Goal: Task Accomplishment & Management: Use online tool/utility

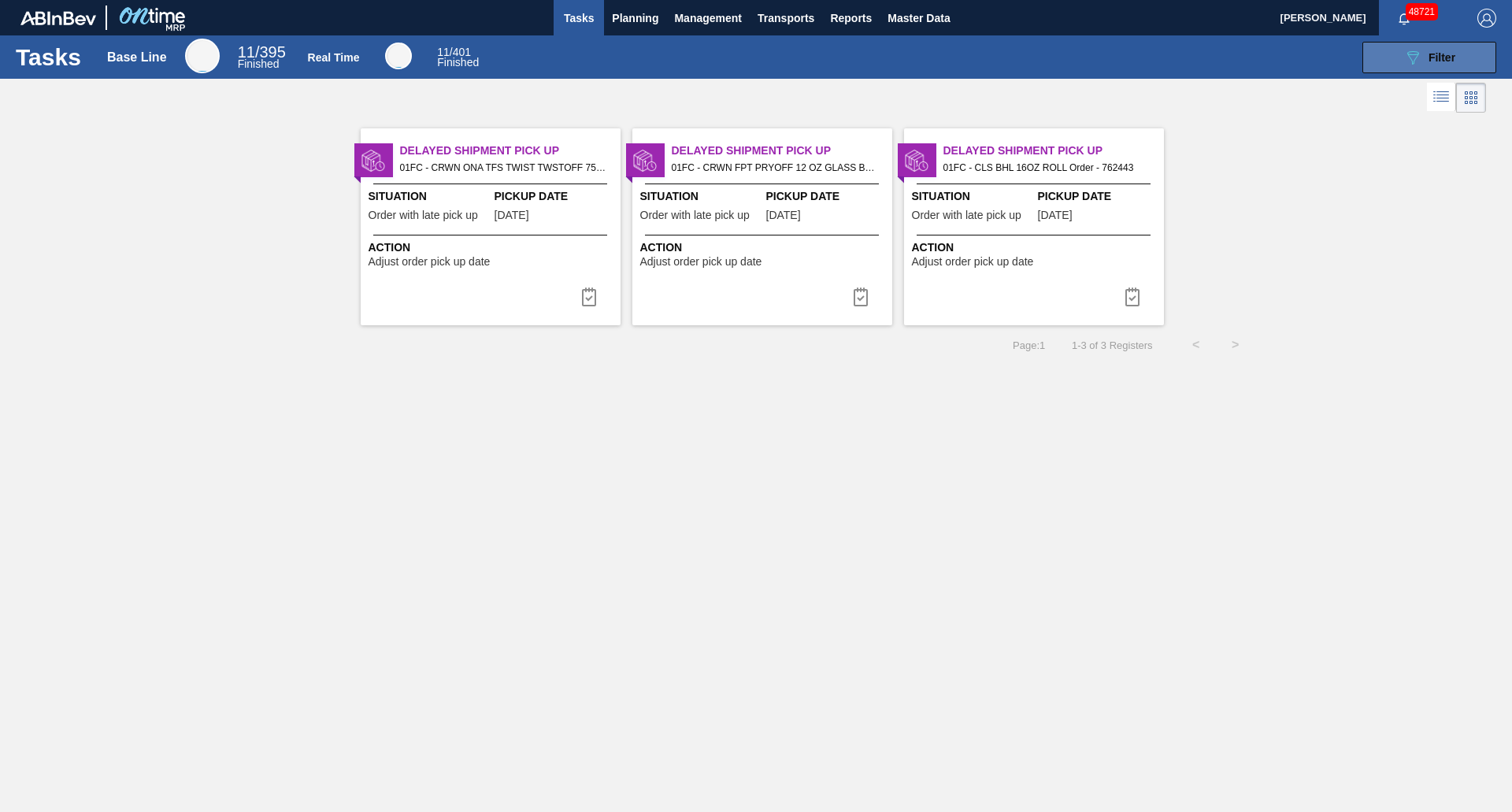
click at [1386, 59] on button "089F7B8B-B2A5-4AFE-B5C0-19BA573D28AC Filter" at bounding box center [1429, 58] width 134 height 32
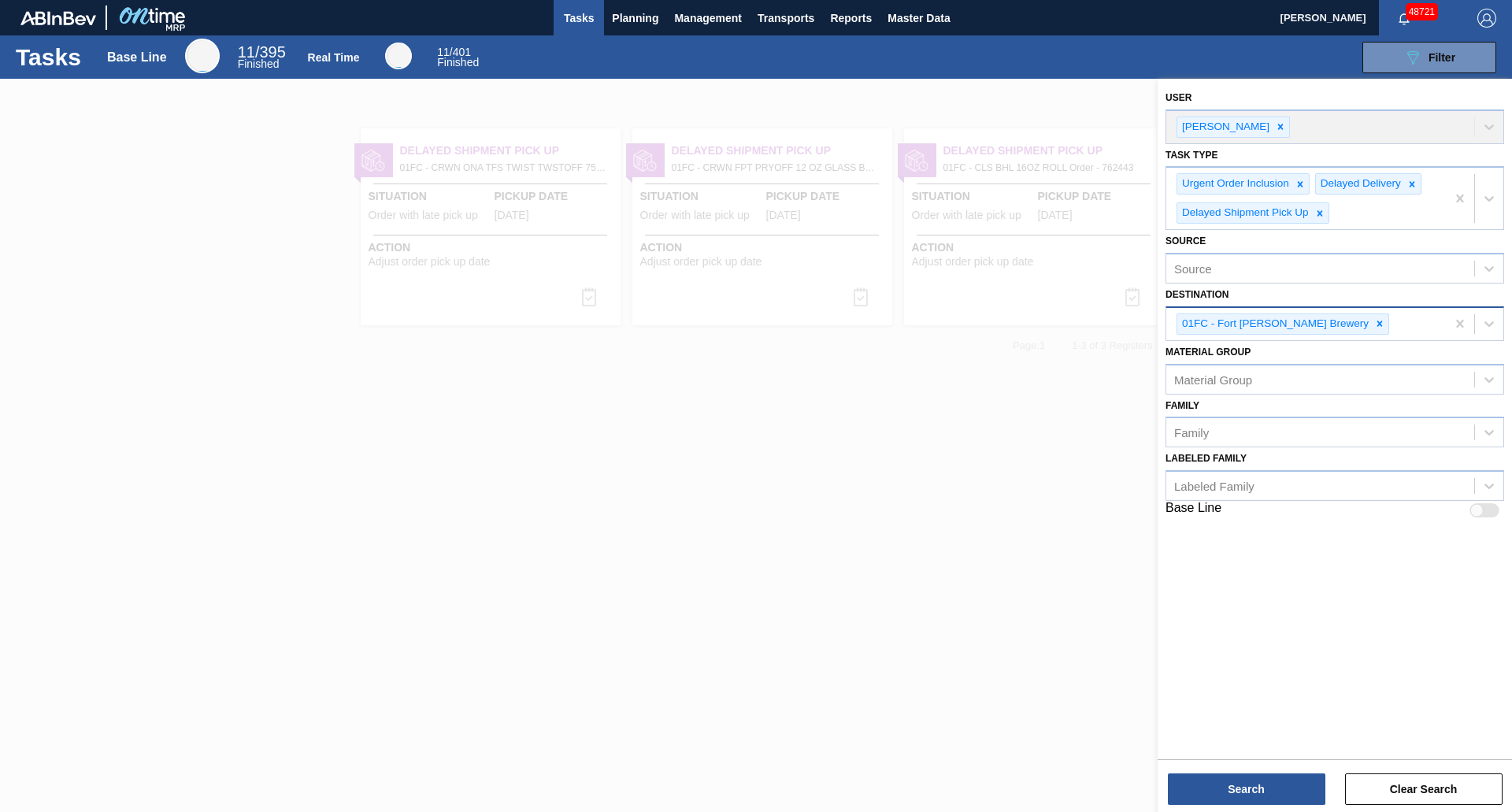
click at [1374, 320] on icon at bounding box center [1379, 324] width 11 height 11
click at [1320, 318] on div "Destination" at bounding box center [1320, 322] width 308 height 23
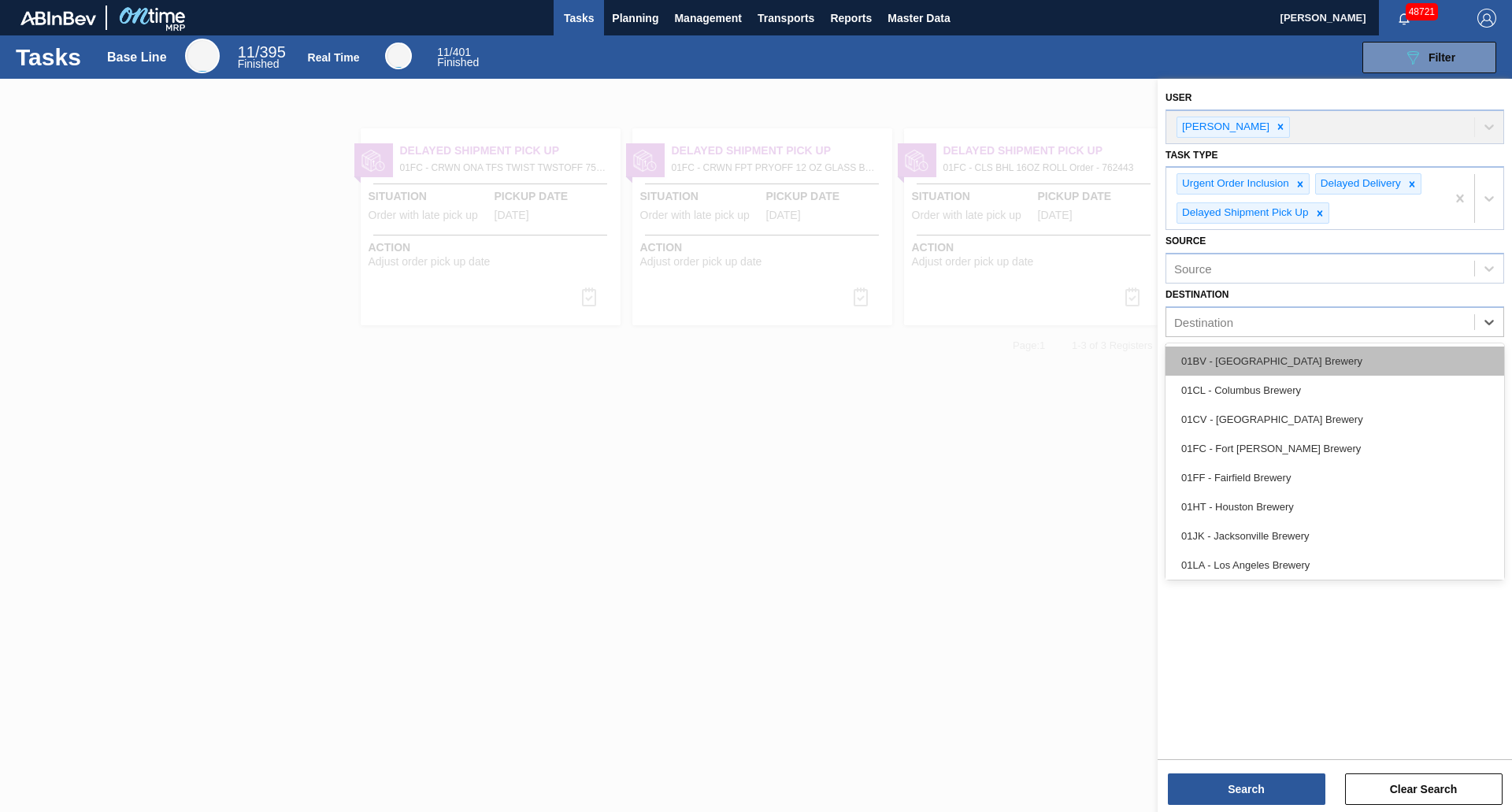
click at [1274, 364] on div "01BV - [GEOGRAPHIC_DATA] Brewery" at bounding box center [1334, 360] width 339 height 29
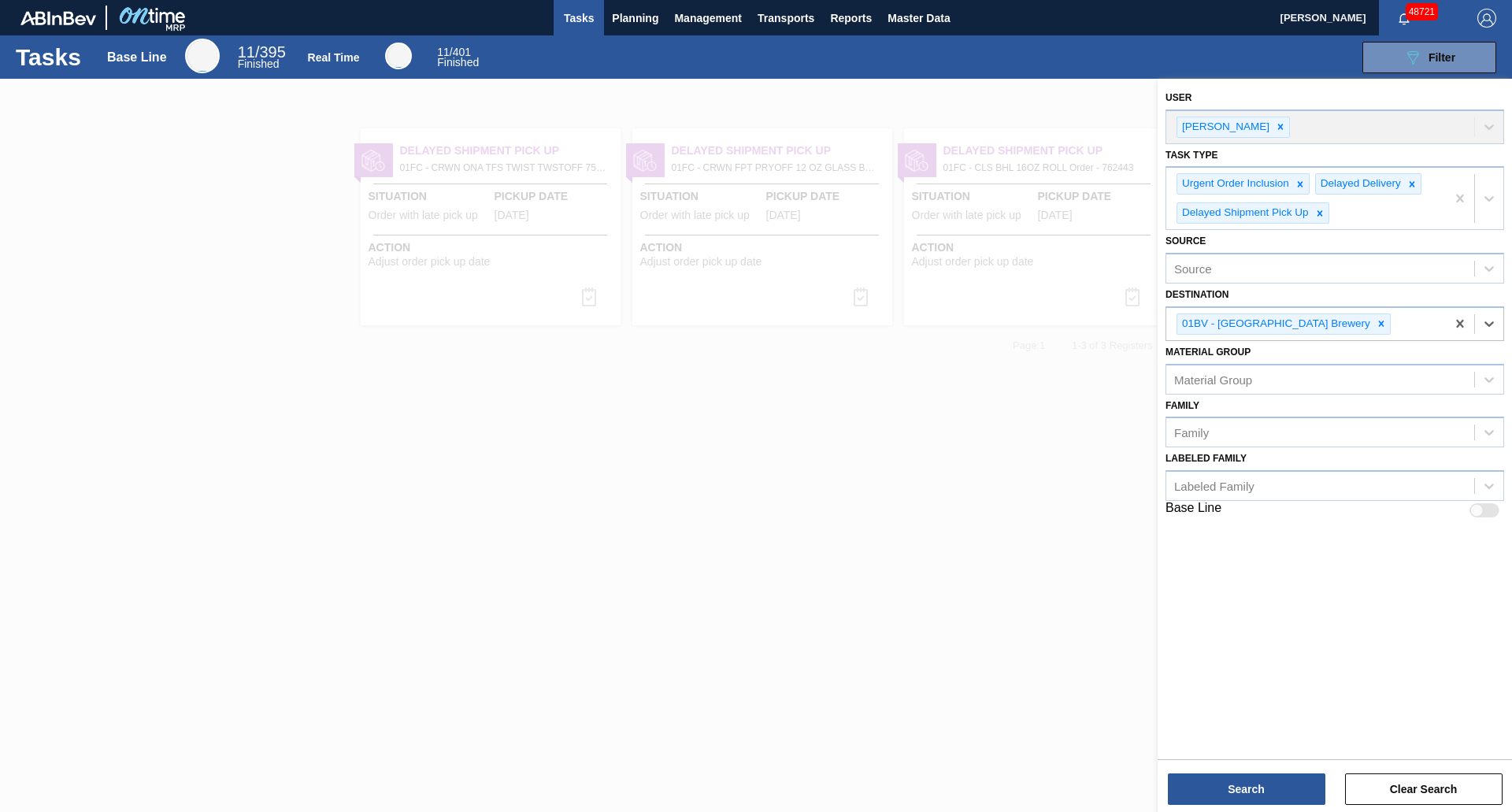
click at [1274, 364] on div "Material Group" at bounding box center [1334, 379] width 339 height 31
click at [1376, 324] on icon at bounding box center [1381, 324] width 11 height 11
click at [1330, 324] on div "Destination" at bounding box center [1320, 322] width 308 height 23
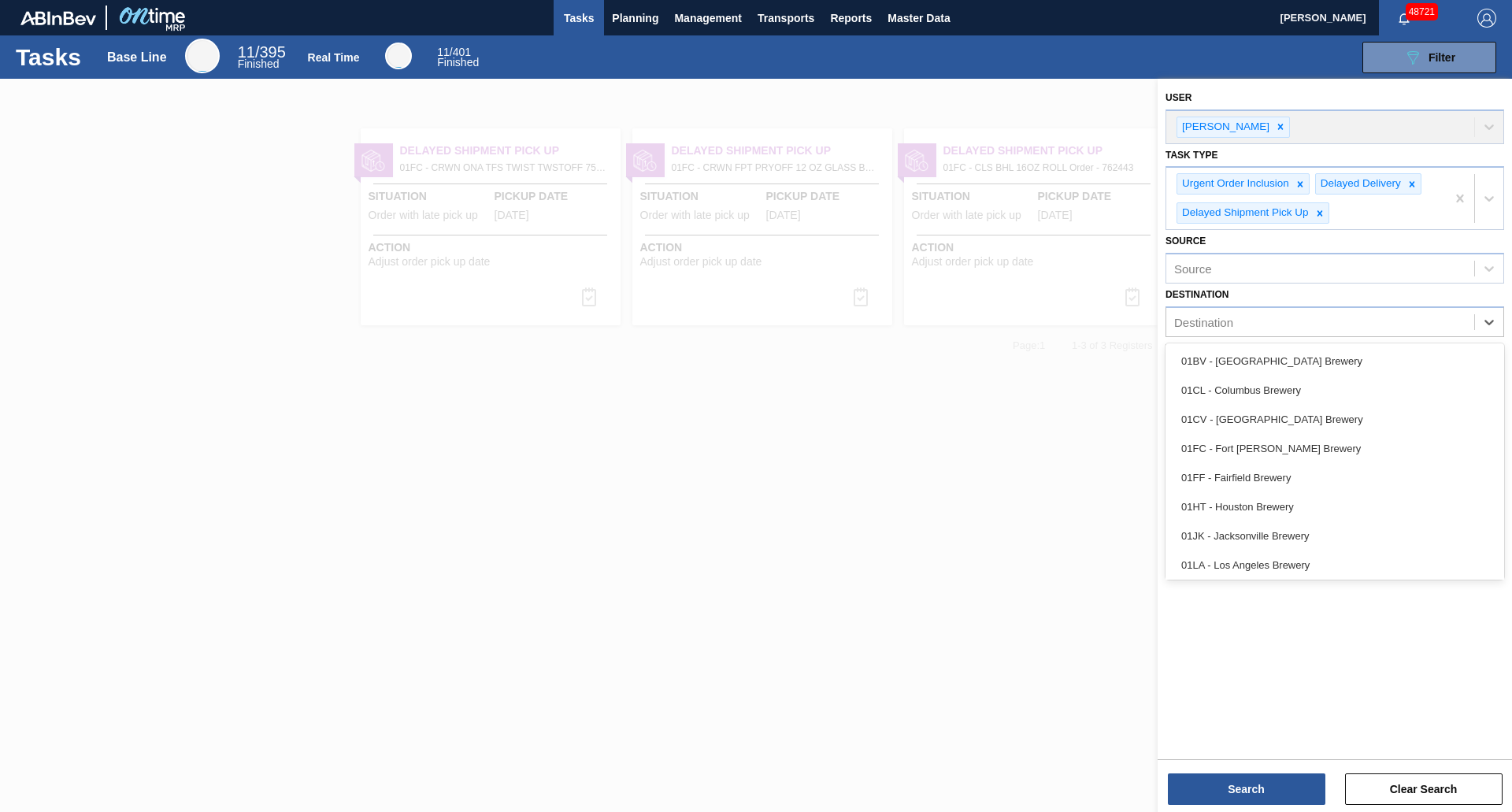
click at [1270, 384] on div "01CL - Columbus Brewery" at bounding box center [1334, 389] width 339 height 29
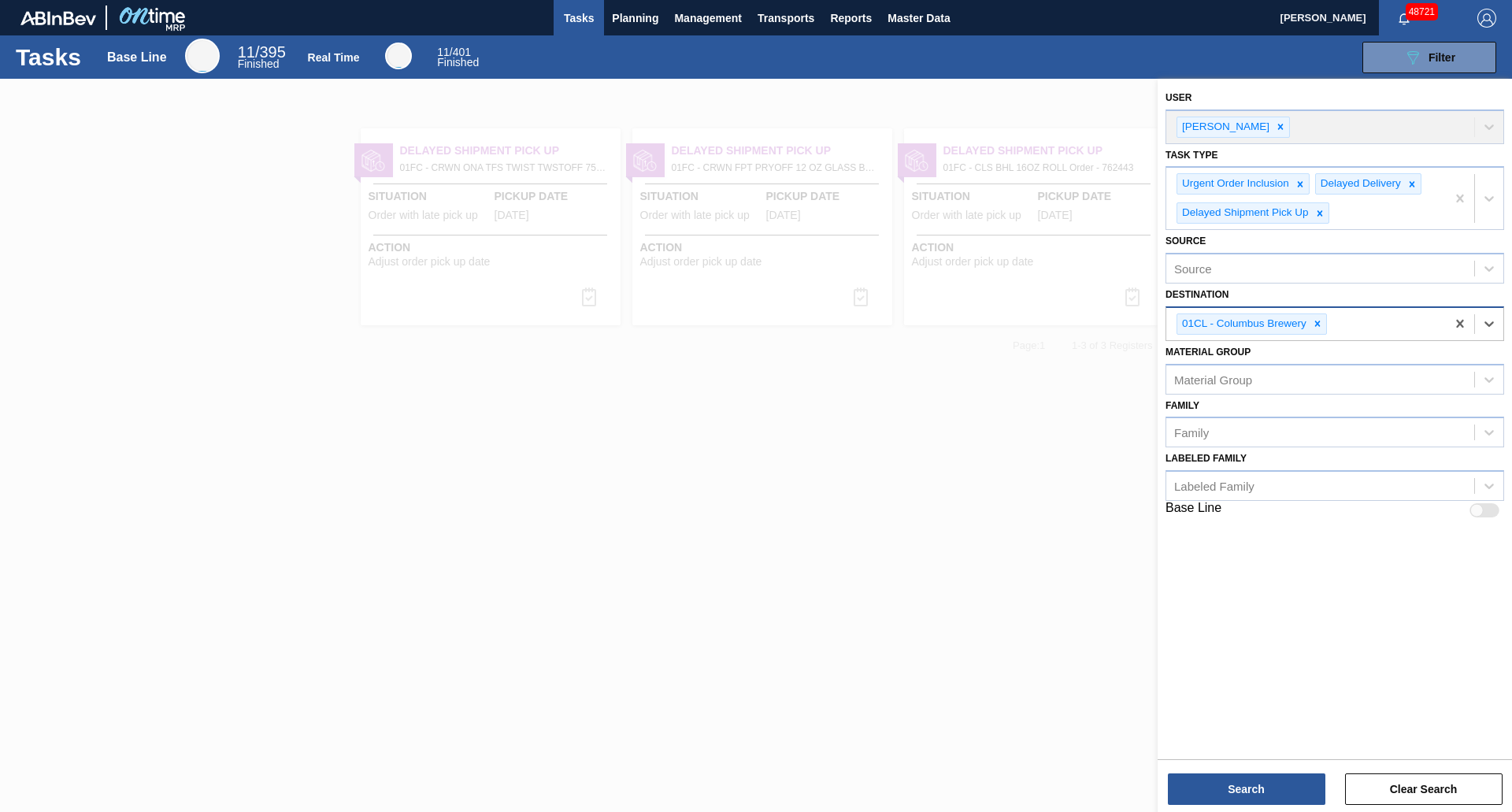
click at [1348, 327] on div "01CL - Columbus Brewery" at bounding box center [1306, 324] width 279 height 32
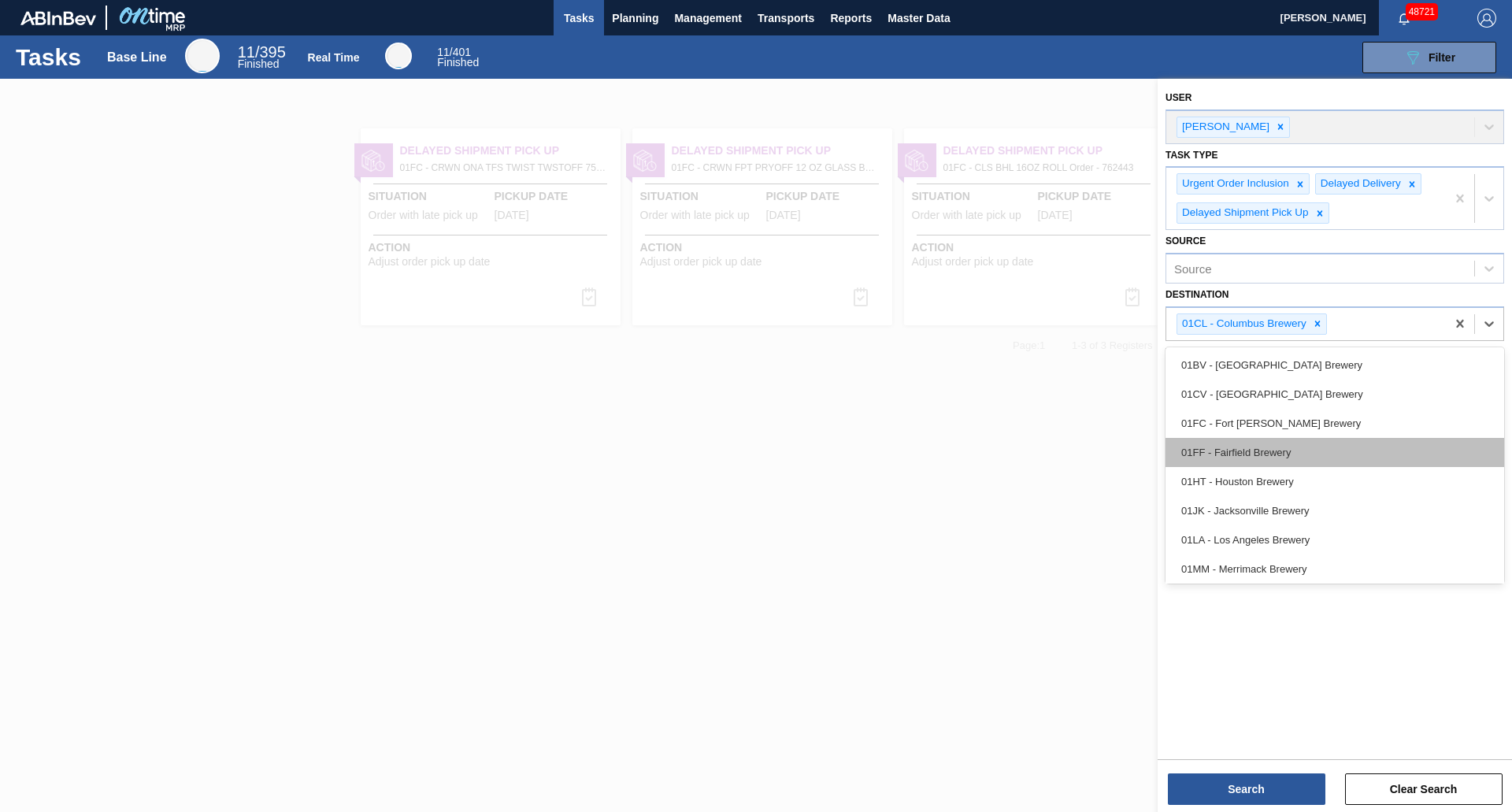
scroll to position [79, 0]
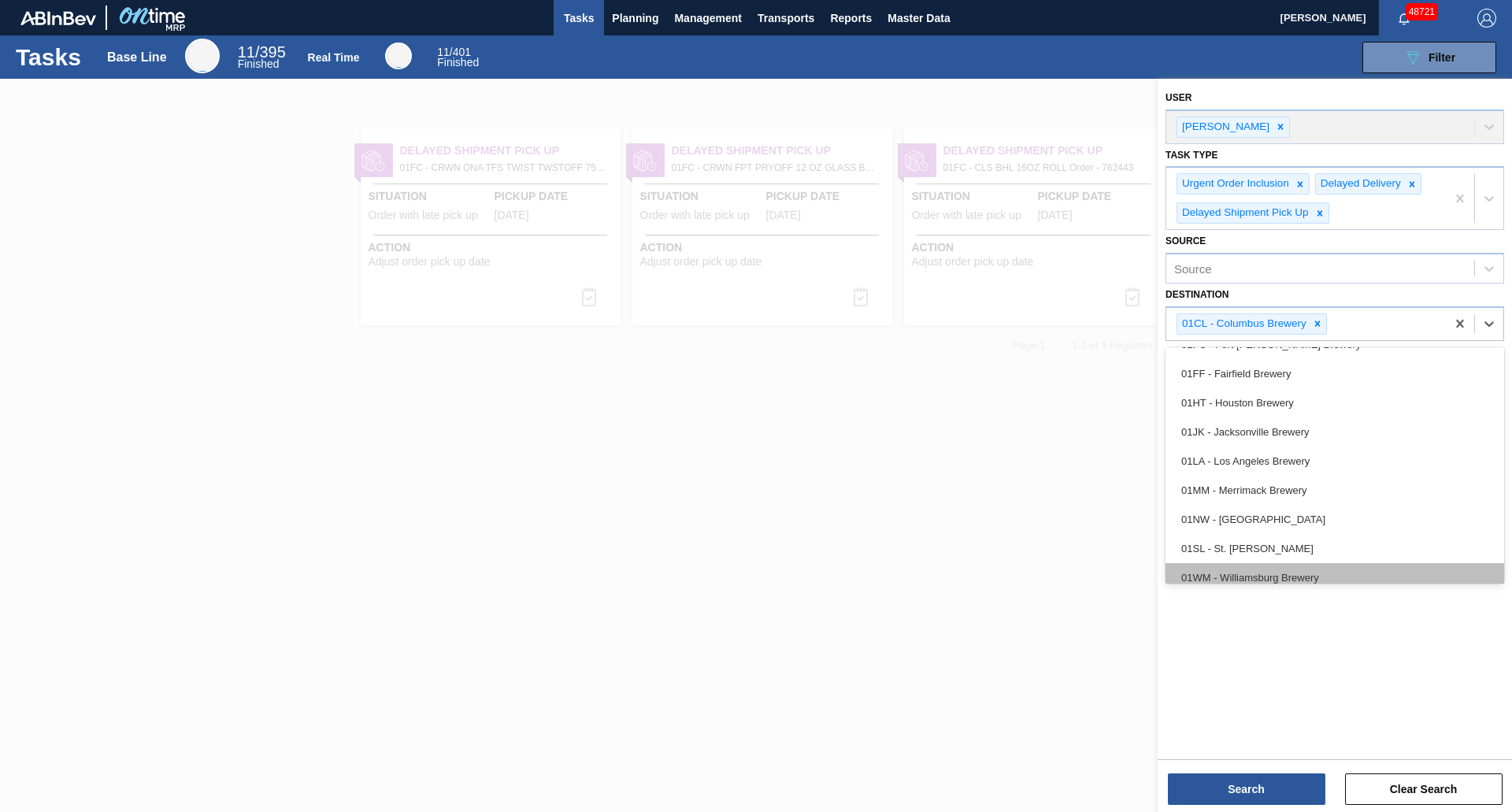
click at [1252, 564] on div "01WM - Williamsburg Brewery" at bounding box center [1334, 577] width 339 height 29
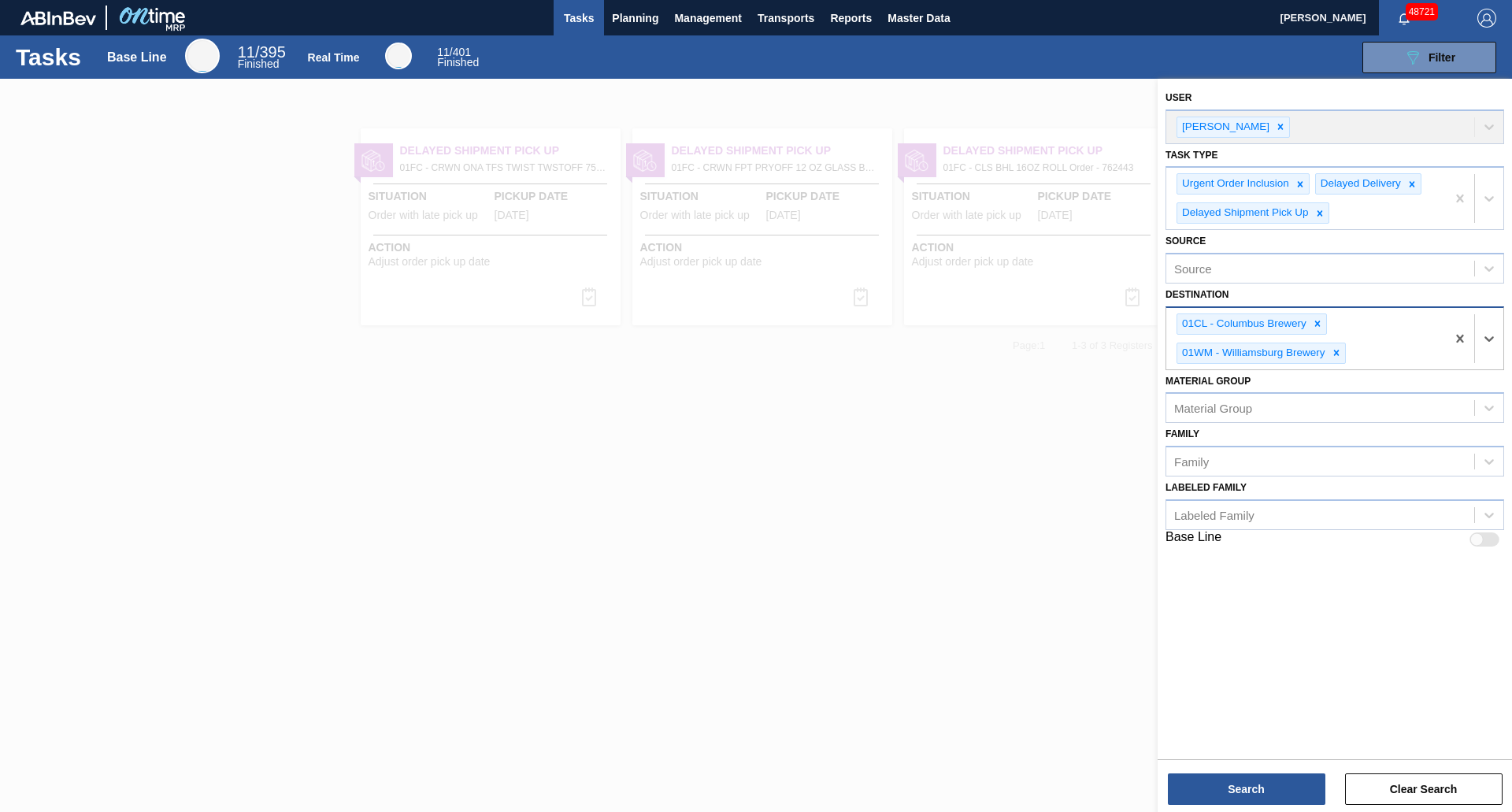
click at [1392, 342] on div "01CL - Columbus Brewery 01WM - [GEOGRAPHIC_DATA] Brewery" at bounding box center [1306, 339] width 279 height 61
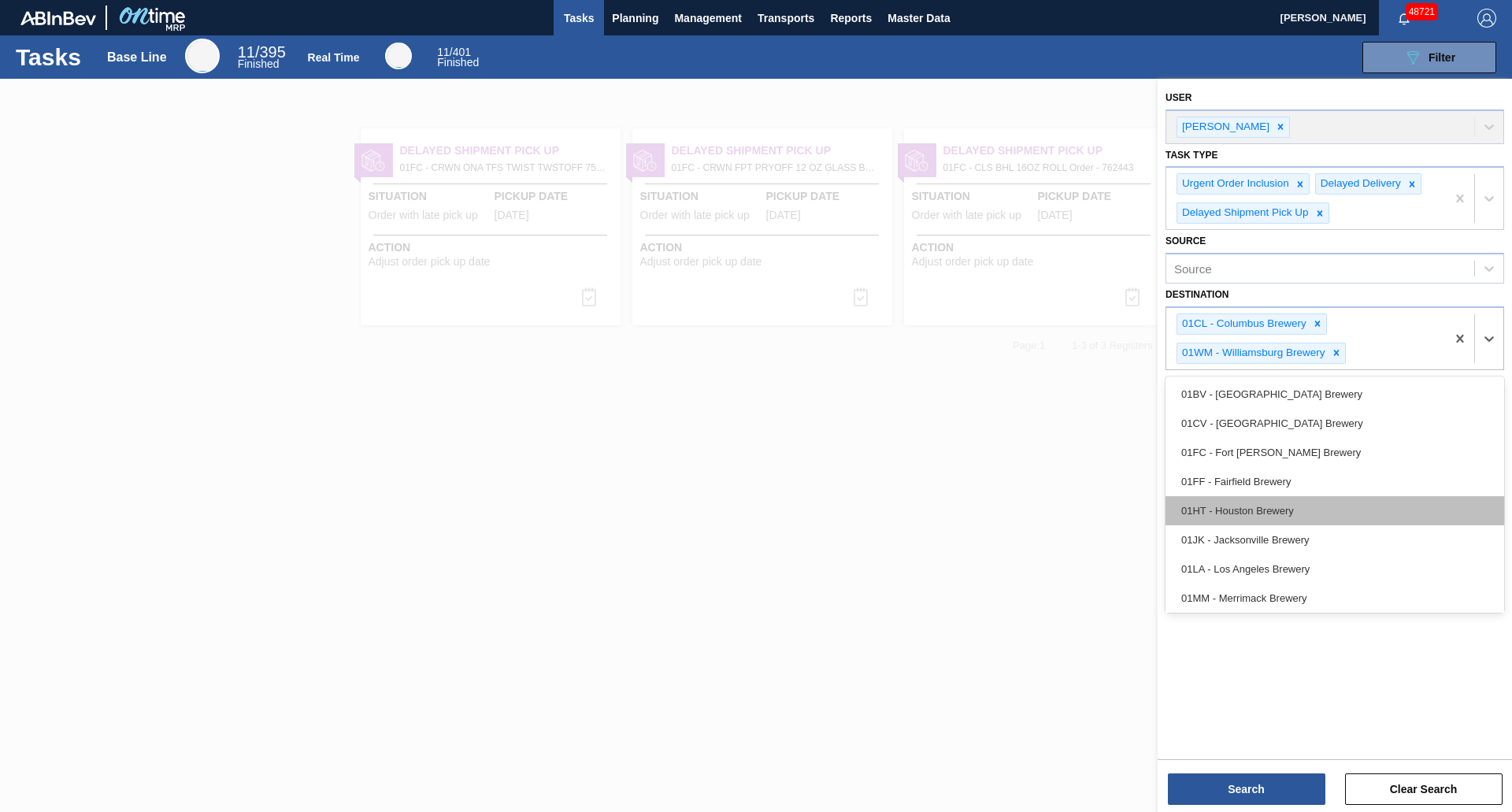
click at [1261, 501] on div "01HT - Houston Brewery" at bounding box center [1334, 510] width 339 height 29
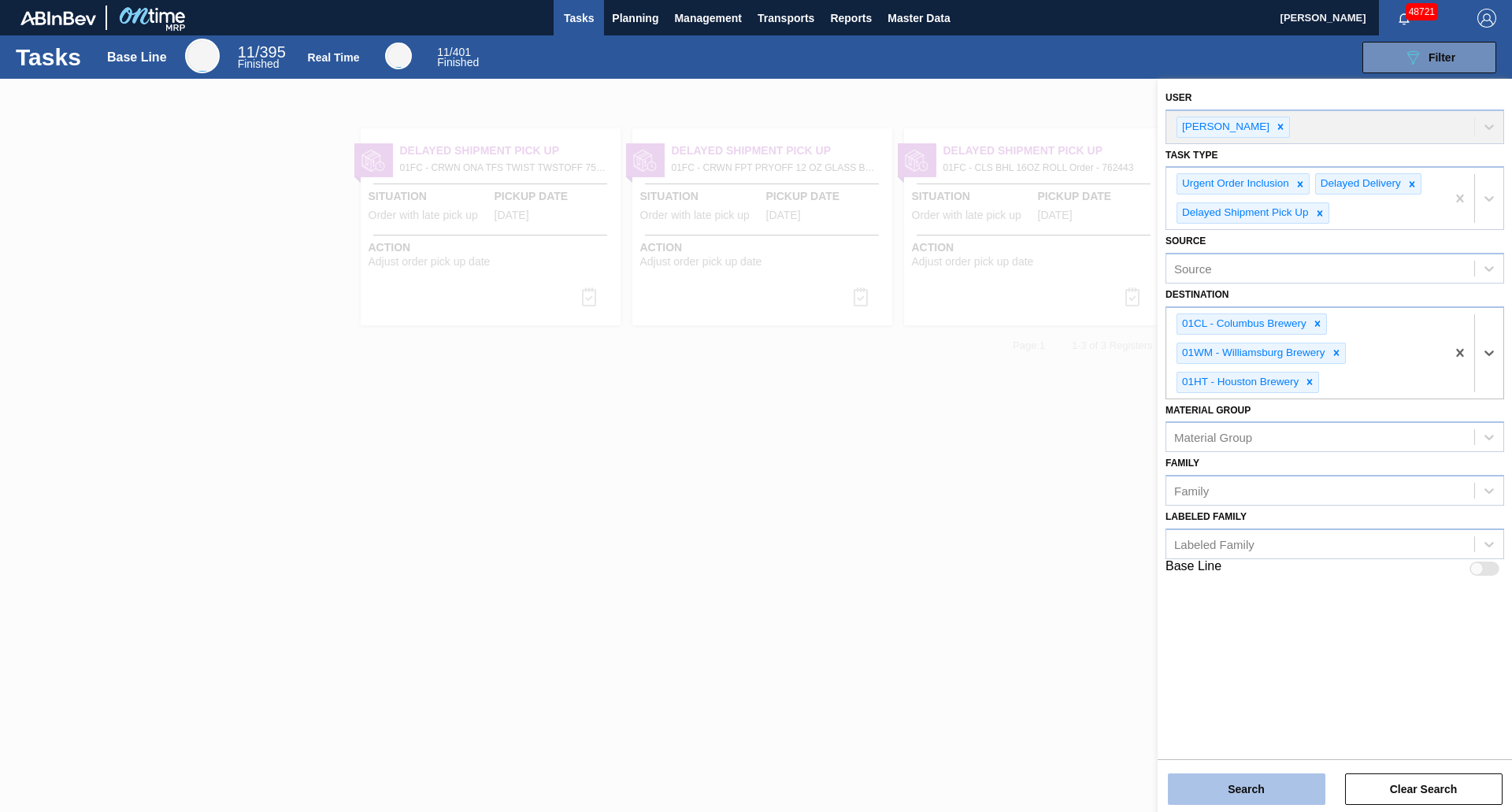
click at [1209, 778] on button "Search" at bounding box center [1246, 789] width 158 height 32
